Goal: Navigation & Orientation: Find specific page/section

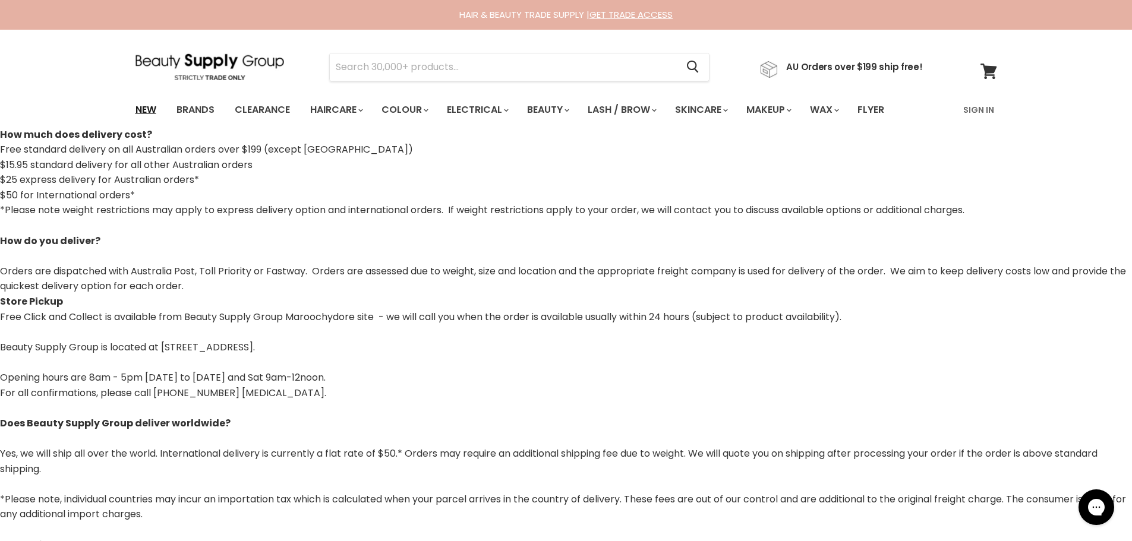
click at [143, 110] on link "New" at bounding box center [146, 109] width 39 height 25
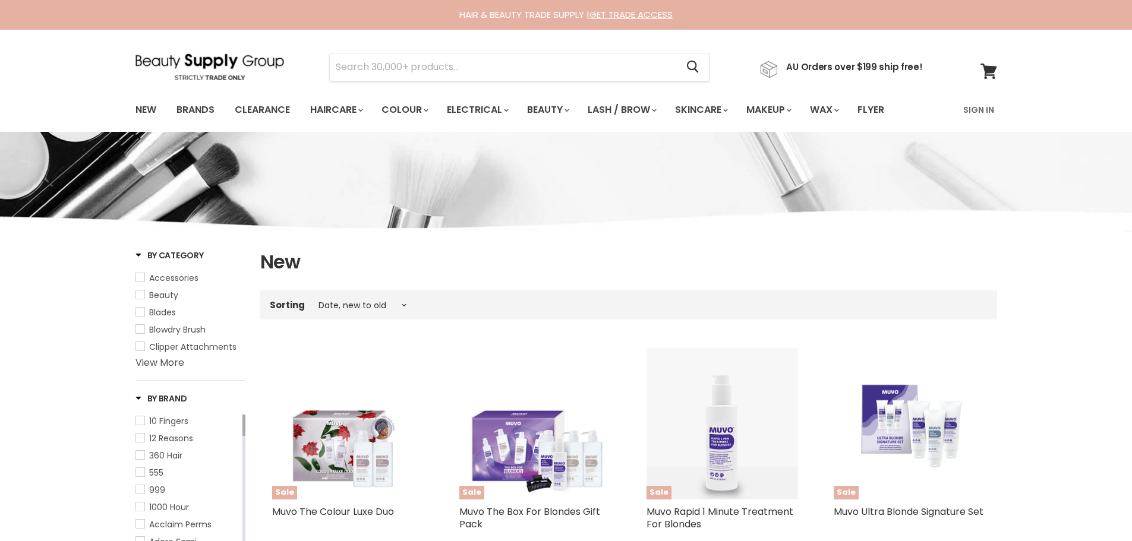
select select "created-descending"
click at [189, 112] on link "Brands" at bounding box center [196, 109] width 56 height 25
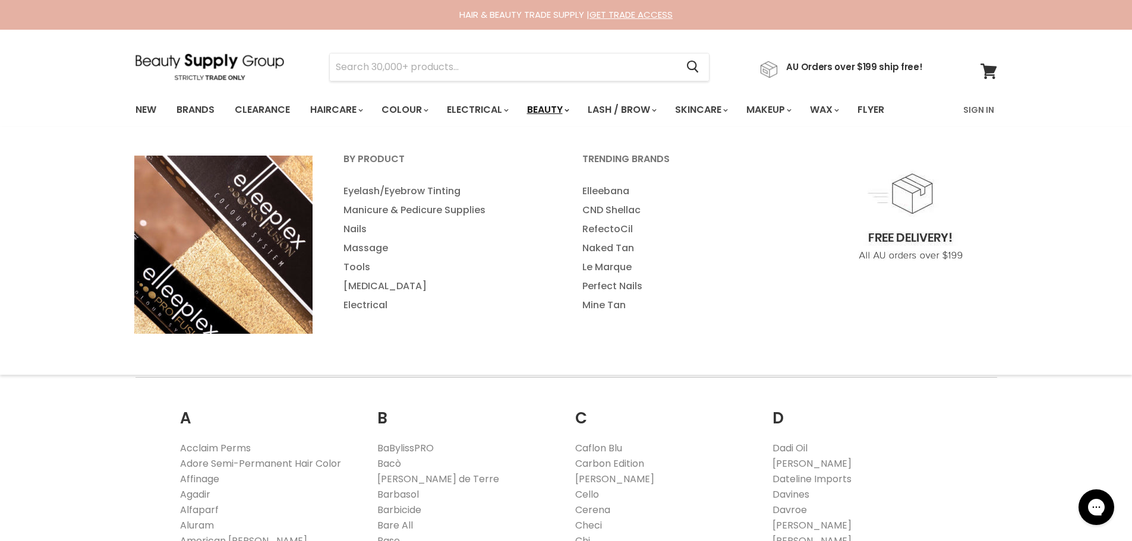
click at [555, 108] on link "Beauty" at bounding box center [547, 109] width 58 height 25
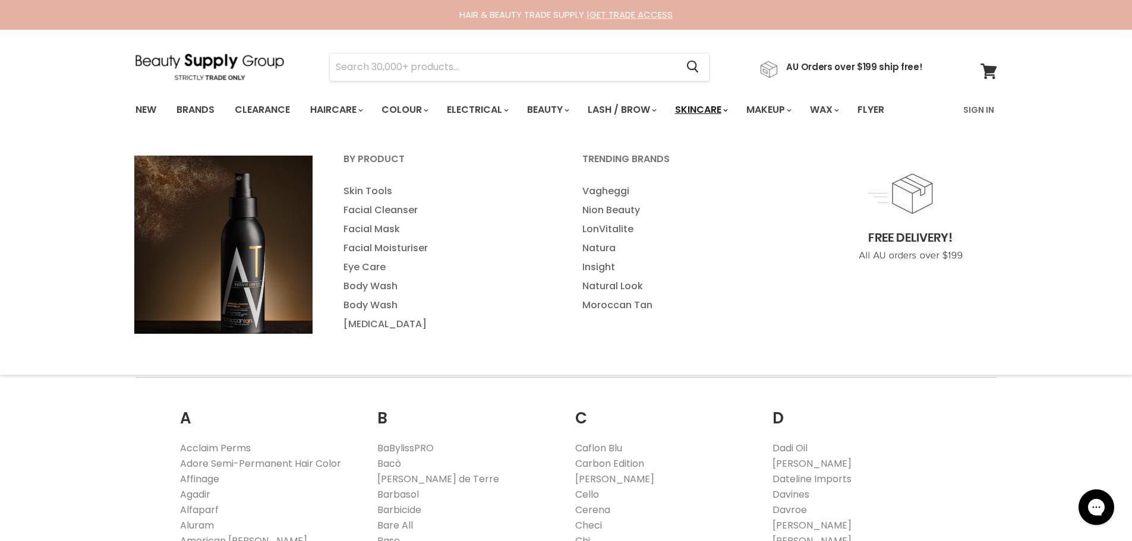
click at [718, 106] on link "Skincare" at bounding box center [700, 109] width 69 height 25
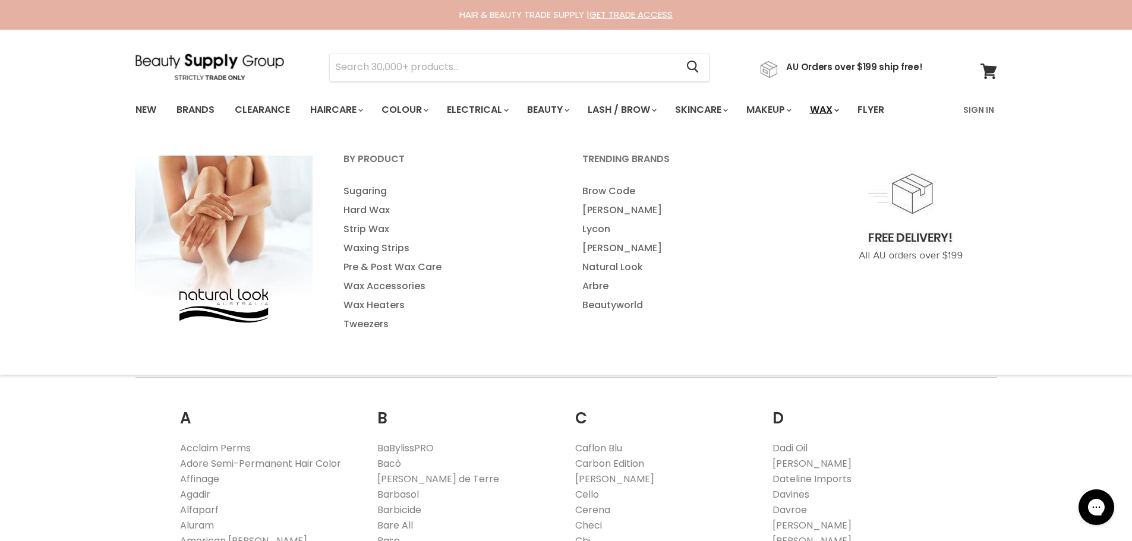
click at [842, 109] on link "Wax" at bounding box center [823, 109] width 45 height 25
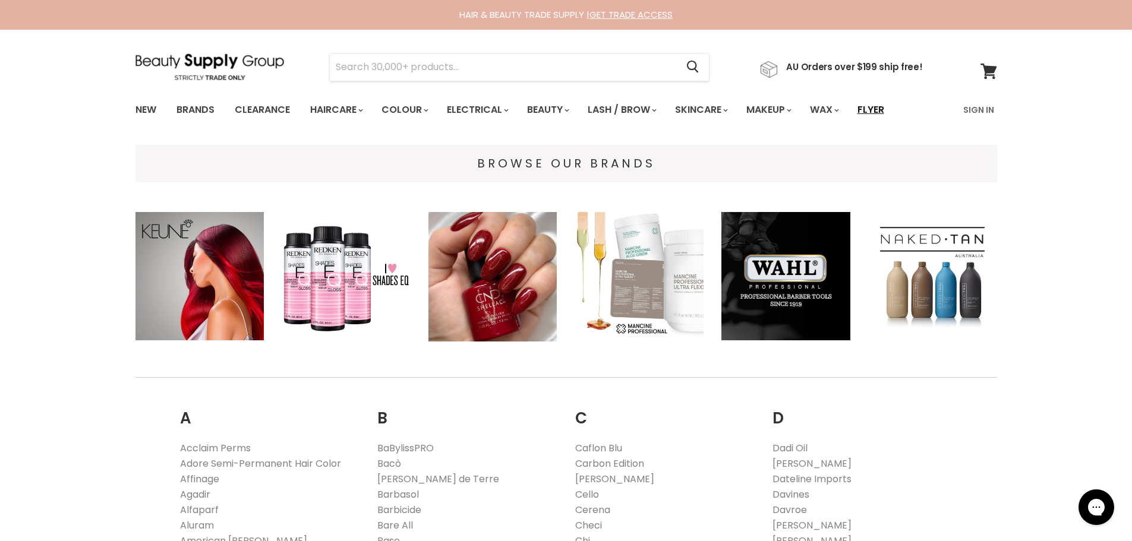
click at [886, 108] on link "Flyer" at bounding box center [870, 109] width 45 height 25
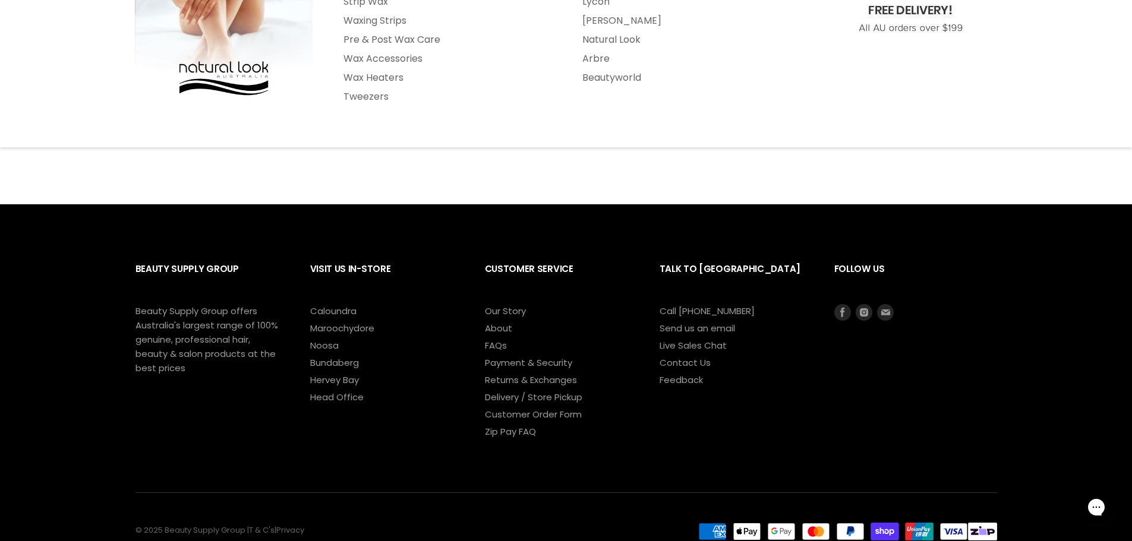
scroll to position [238, 0]
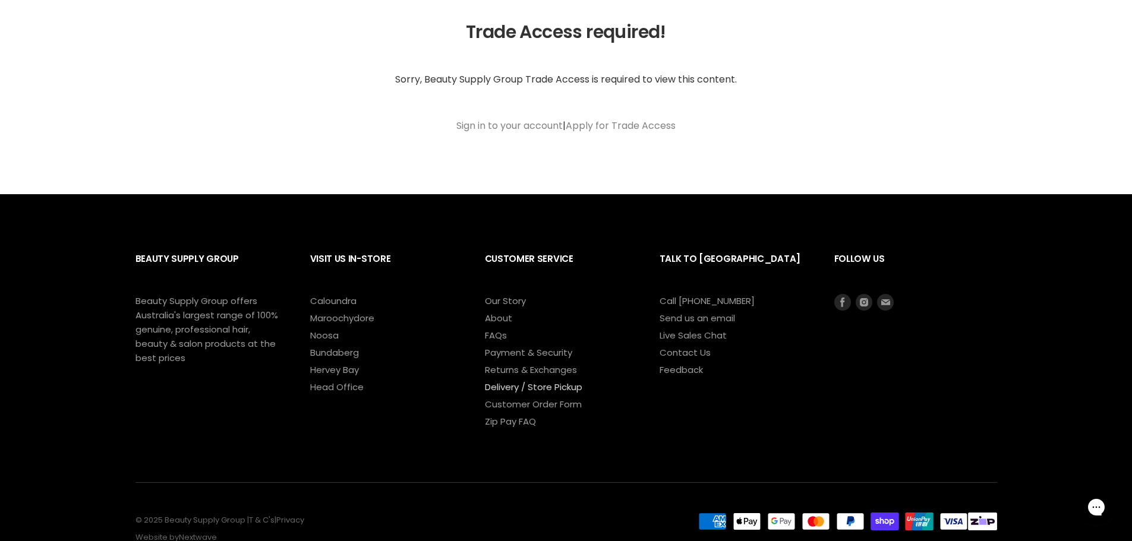
click at [545, 385] on link "Delivery / Store Pickup" at bounding box center [533, 387] width 97 height 12
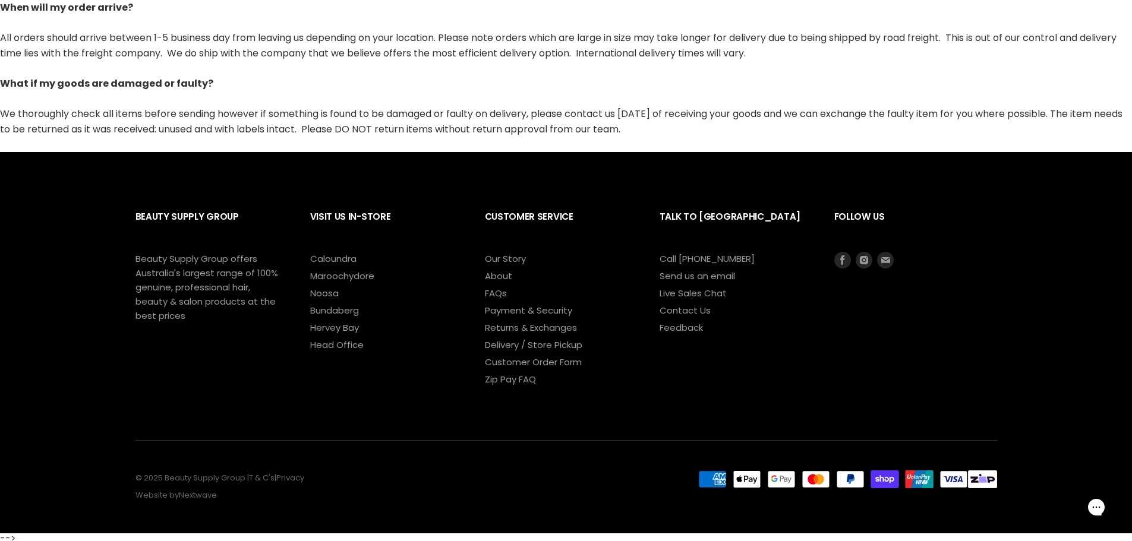
scroll to position [633, 0]
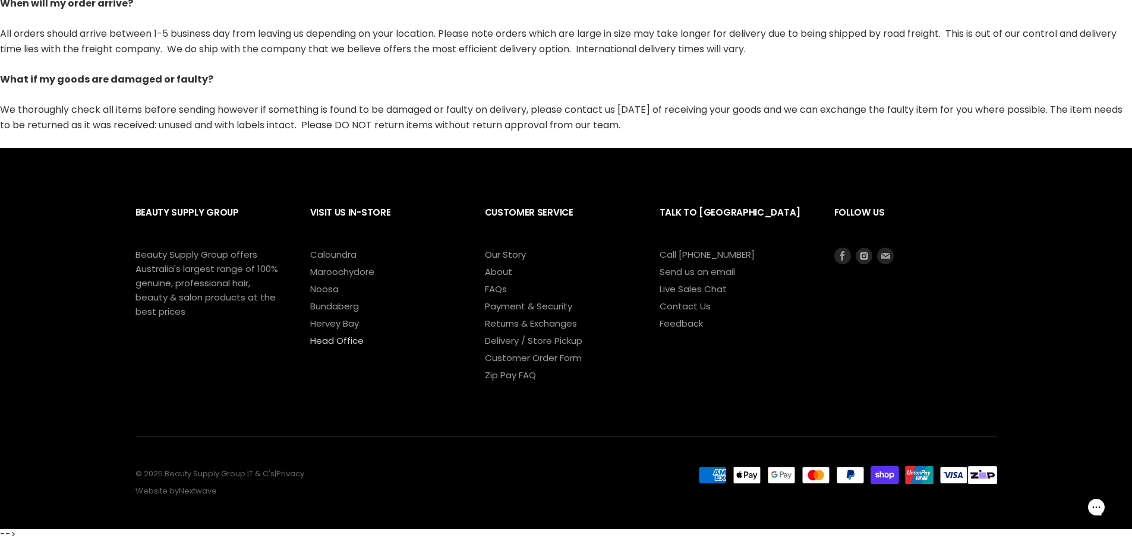
click at [337, 337] on link "Head Office" at bounding box center [336, 340] width 53 height 12
